Goal: Task Accomplishment & Management: Manage account settings

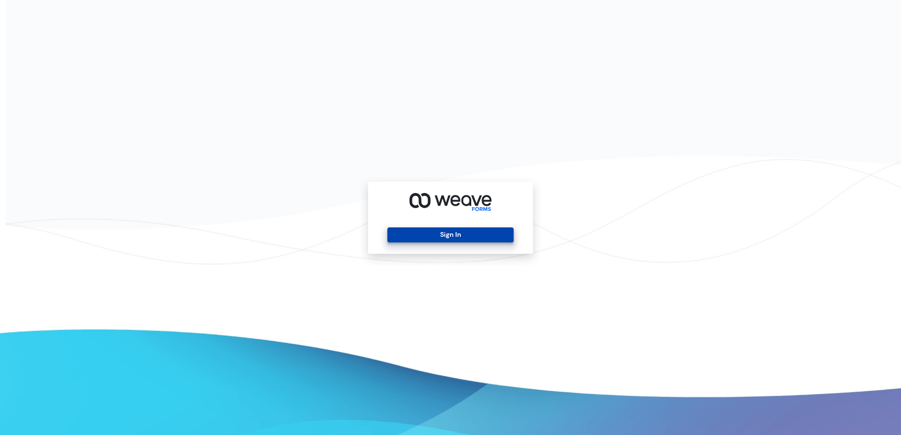
click at [439, 233] on button "Sign In" at bounding box center [450, 235] width 126 height 15
